Goal: Task Accomplishment & Management: Use online tool/utility

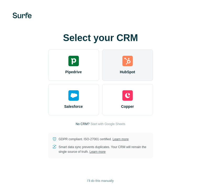
click at [127, 64] on img at bounding box center [127, 61] width 10 height 10
click at [122, 66] on div "HubSpot" at bounding box center [127, 64] width 51 height 31
